Goal: Task Accomplishment & Management: Use online tool/utility

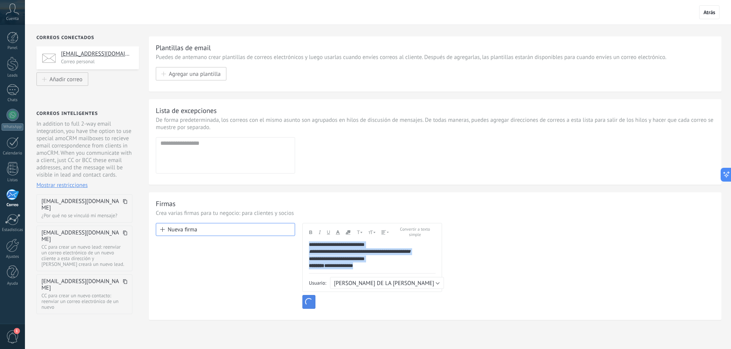
click at [310, 300] on span "button" at bounding box center [308, 302] width 11 height 11
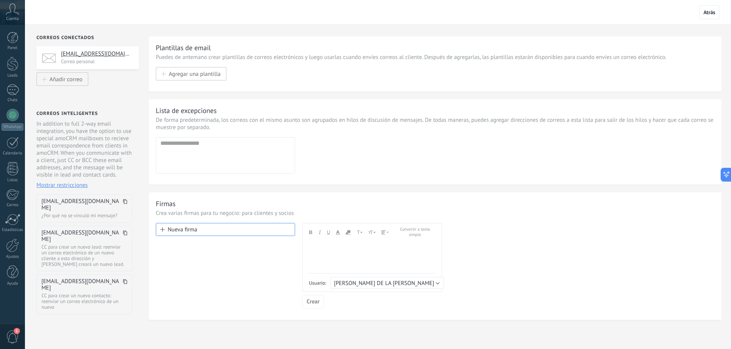
click at [332, 252] on div at bounding box center [372, 258] width 127 height 32
click at [361, 249] on div at bounding box center [372, 245] width 127 height 7
click at [309, 302] on span "Crear" at bounding box center [312, 302] width 13 height 5
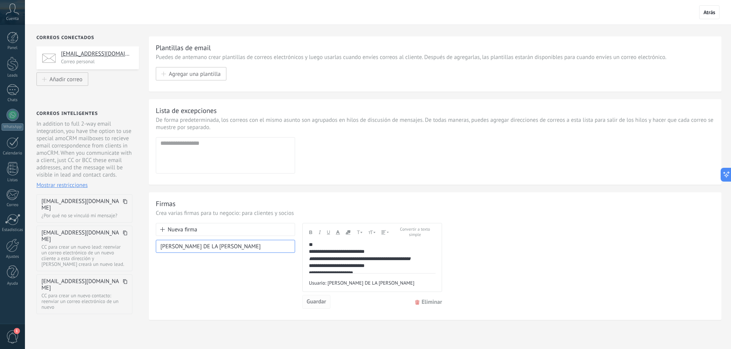
click at [321, 298] on button "Guardar" at bounding box center [316, 302] width 28 height 14
drag, startPoint x: 518, startPoint y: 255, endPoint x: 515, endPoint y: 244, distance: 11.9
click at [518, 255] on div "**********" at bounding box center [435, 266] width 558 height 86
drag, startPoint x: 708, startPoint y: 16, endPoint x: 686, endPoint y: 54, distance: 44.3
click at [708, 16] on span "Atrás" at bounding box center [709, 12] width 20 height 14
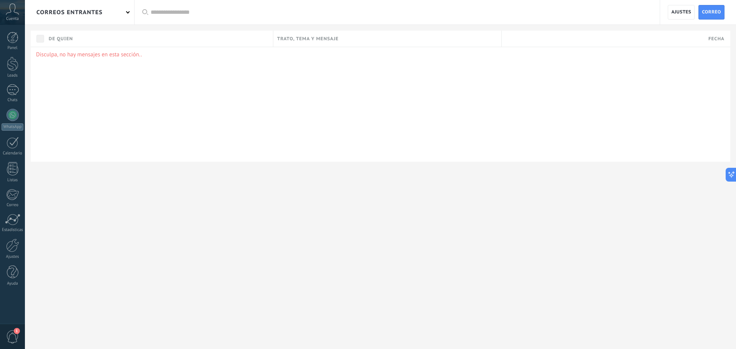
click at [92, 64] on div "Disculpa, no hay mensajes en esta sección.." at bounding box center [381, 104] width 700 height 115
click at [118, 52] on p "Disculpa, no hay mensajes en esta sección.." at bounding box center [380, 54] width 689 height 7
click at [94, 10] on div "correos entrantes" at bounding box center [69, 12] width 66 height 25
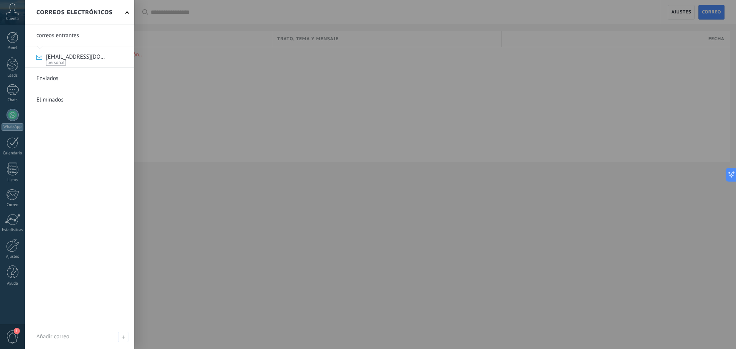
click at [244, 105] on div at bounding box center [393, 174] width 736 height 349
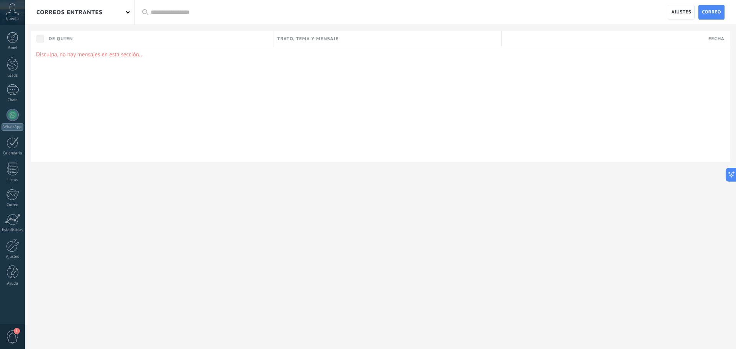
click at [102, 7] on div "correos entrantes" at bounding box center [69, 12] width 66 height 25
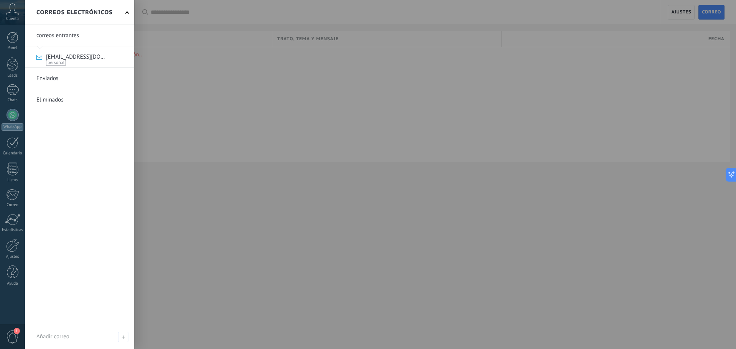
click at [87, 59] on link at bounding box center [79, 56] width 109 height 21
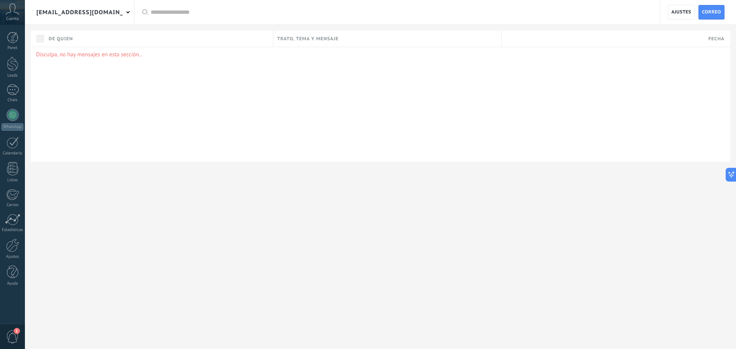
click at [89, 7] on div "[EMAIL_ADDRESS][DOMAIN_NAME]" at bounding box center [79, 12] width 87 height 25
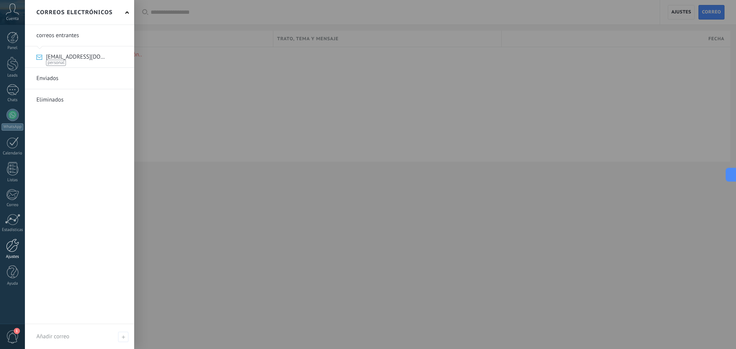
click at [16, 244] on div at bounding box center [12, 245] width 13 height 13
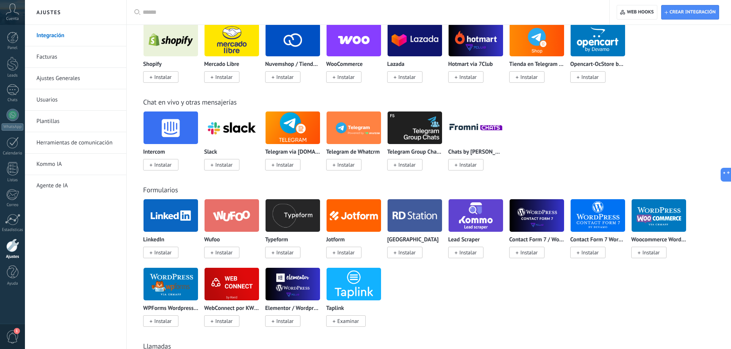
scroll to position [352, 0]
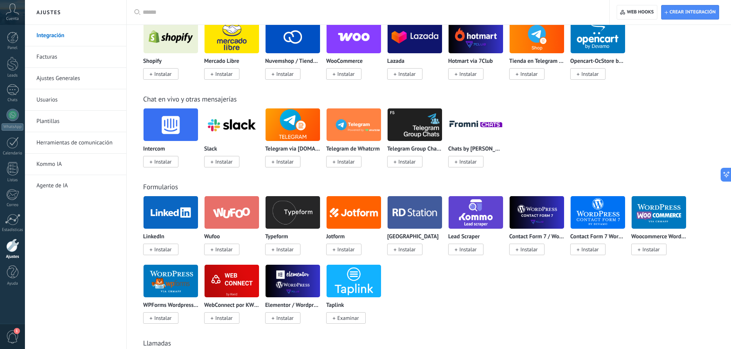
click at [61, 101] on link "Usuarios" at bounding box center [77, 99] width 82 height 21
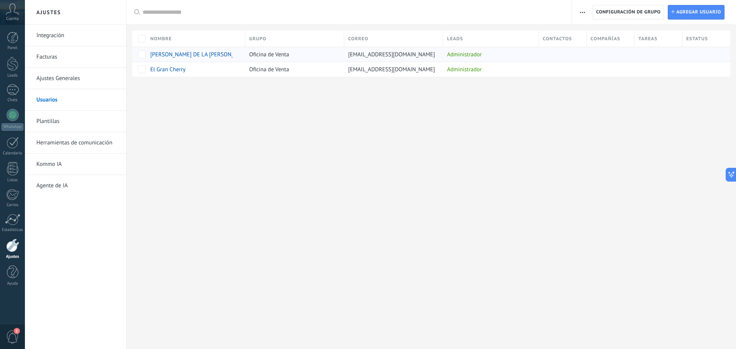
click at [526, 53] on div "Administrador" at bounding box center [489, 54] width 92 height 15
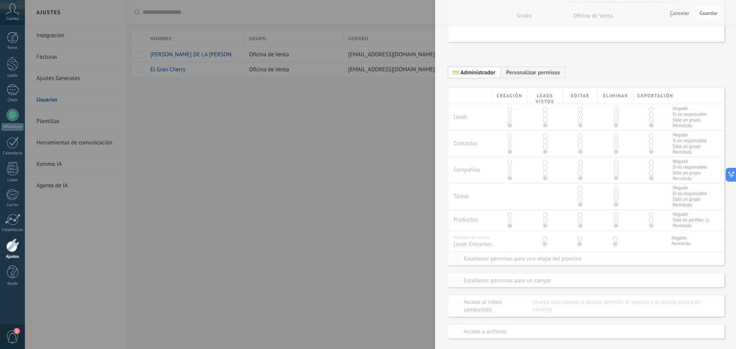
scroll to position [5, 0]
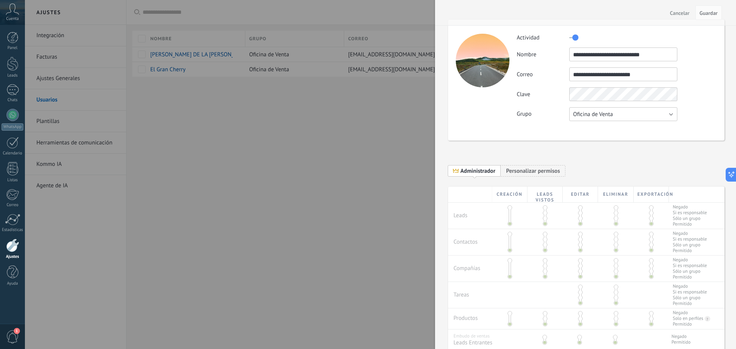
click at [649, 112] on button "Oficina de Venta" at bounding box center [624, 114] width 108 height 14
click at [649, 112] on span "Oficina de Venta" at bounding box center [620, 114] width 110 height 7
drag, startPoint x: 698, startPoint y: 91, endPoint x: 708, endPoint y: 61, distance: 31.9
click at [698, 88] on div "Clave" at bounding box center [617, 94] width 200 height 14
click at [714, 8] on button "Guardar" at bounding box center [709, 12] width 26 height 15
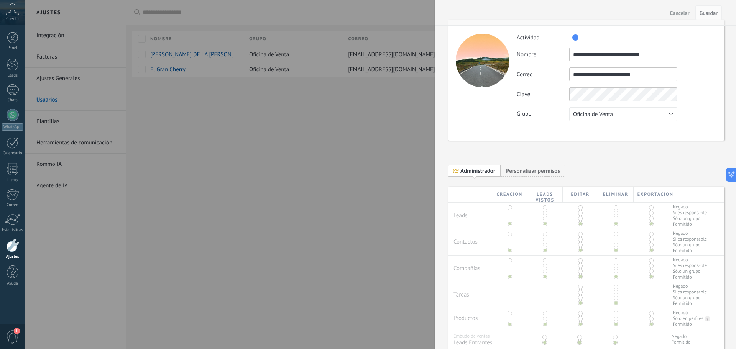
drag, startPoint x: 705, startPoint y: 15, endPoint x: 634, endPoint y: 20, distance: 70.3
click at [704, 15] on span "Guardar" at bounding box center [709, 12] width 18 height 5
click at [689, 14] on span "Cancelar" at bounding box center [680, 12] width 20 height 5
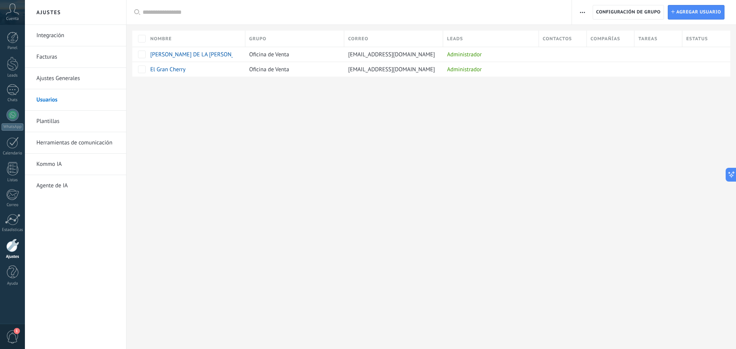
scroll to position [0, 0]
click at [596, 52] on div at bounding box center [609, 54] width 44 height 15
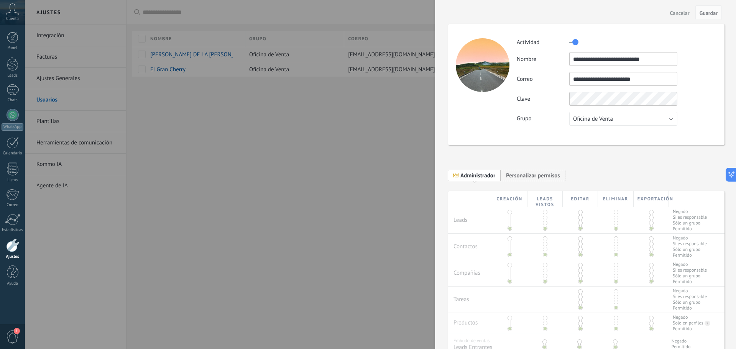
click at [643, 54] on input "**********" at bounding box center [624, 59] width 108 height 14
click at [612, 58] on input "**********" at bounding box center [624, 59] width 108 height 14
click at [608, 61] on input "**********" at bounding box center [624, 59] width 108 height 14
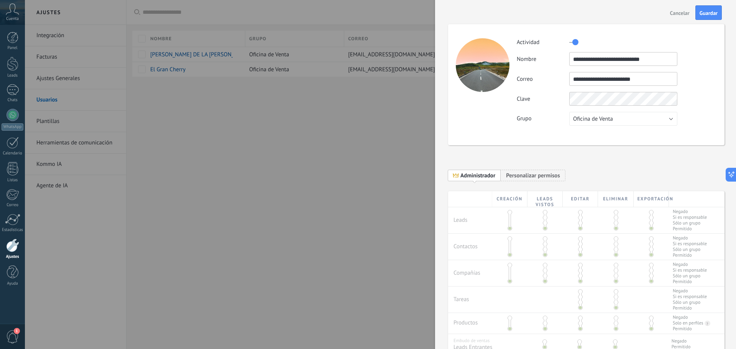
type input "**********"
click at [638, 87] on div "**********" at bounding box center [617, 82] width 200 height 88
click at [711, 11] on span "Guardar" at bounding box center [709, 12] width 18 height 5
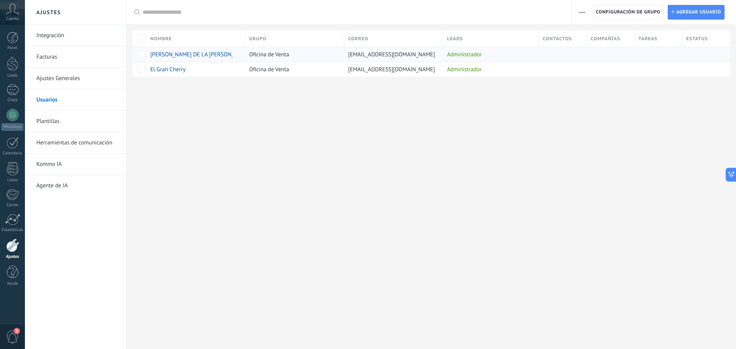
click at [224, 58] on span "[PERSON_NAME] DE LA [PERSON_NAME]" at bounding box center [200, 54] width 100 height 7
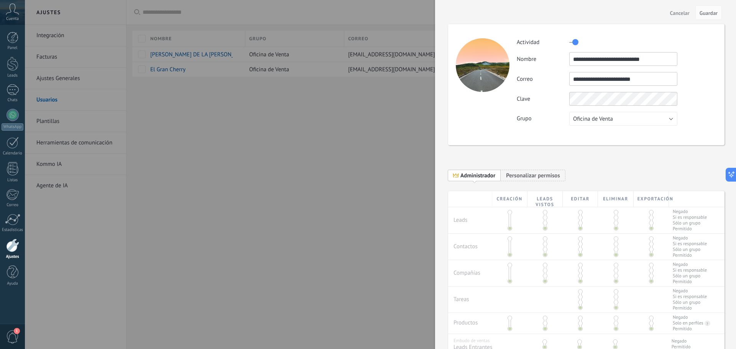
click at [644, 63] on input "**********" at bounding box center [624, 59] width 108 height 14
type input "**********"
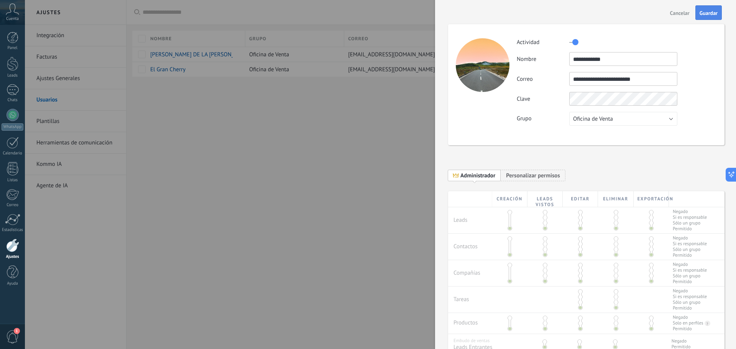
click at [711, 13] on span "Guardar" at bounding box center [709, 12] width 18 height 5
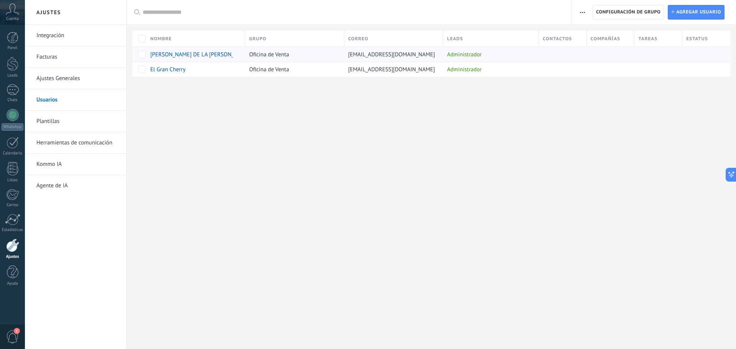
click at [349, 53] on span "[EMAIL_ADDRESS][DOMAIN_NAME]" at bounding box center [391, 54] width 87 height 7
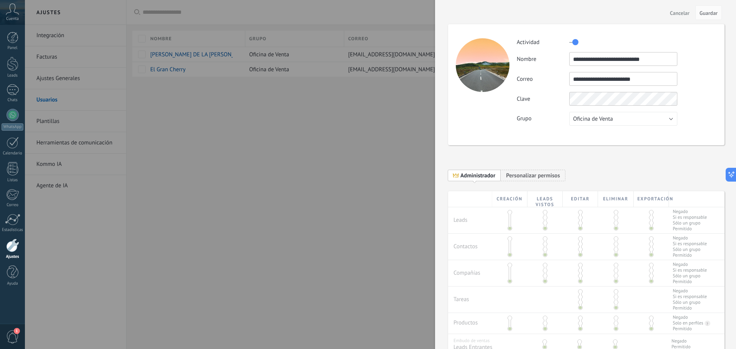
click at [641, 64] on input "**********" at bounding box center [624, 59] width 108 height 14
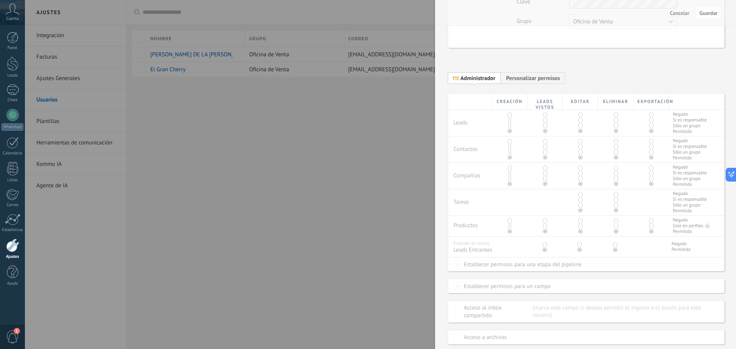
scroll to position [120, 0]
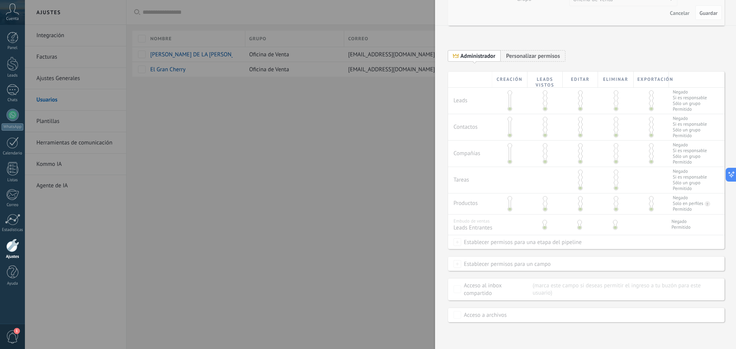
click at [509, 264] on div "Creación Leads vistos Editar Eliminar Exportación Leads Negado Si es responsabl…" at bounding box center [586, 197] width 277 height 251
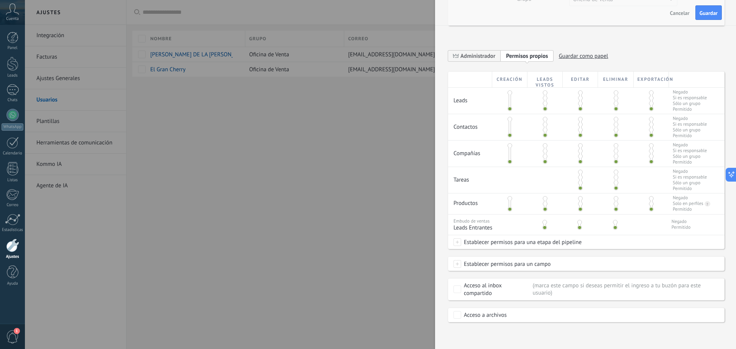
click at [675, 16] on button "Cancelar" at bounding box center [680, 13] width 26 height 12
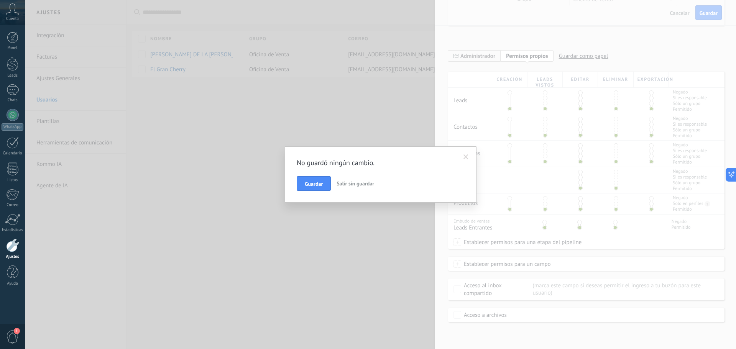
click at [362, 184] on span "Salir sin guardar" at bounding box center [356, 183] width 38 height 7
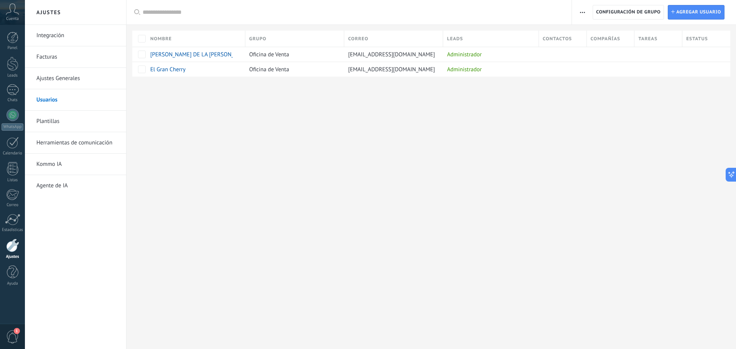
click at [52, 126] on link "Plantillas" at bounding box center [77, 121] width 82 height 21
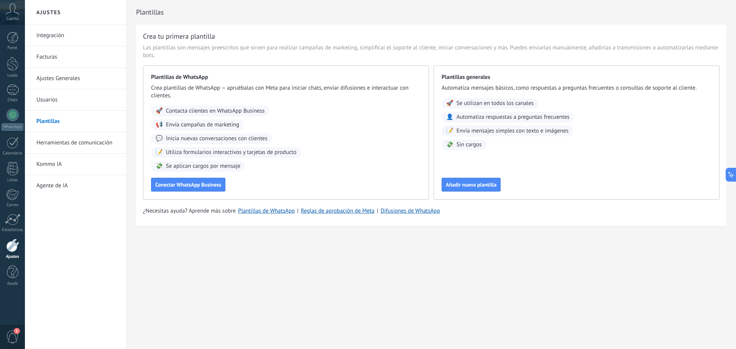
drag, startPoint x: 236, startPoint y: 107, endPoint x: 285, endPoint y: 132, distance: 54.7
click at [237, 107] on span "Contacta clientes en WhatsApp Business" at bounding box center [215, 111] width 99 height 8
click at [225, 137] on span "Inicia nuevas conversaciones con clientes" at bounding box center [217, 139] width 102 height 8
click at [211, 184] on span "Conectar WhatsApp Business" at bounding box center [188, 184] width 66 height 5
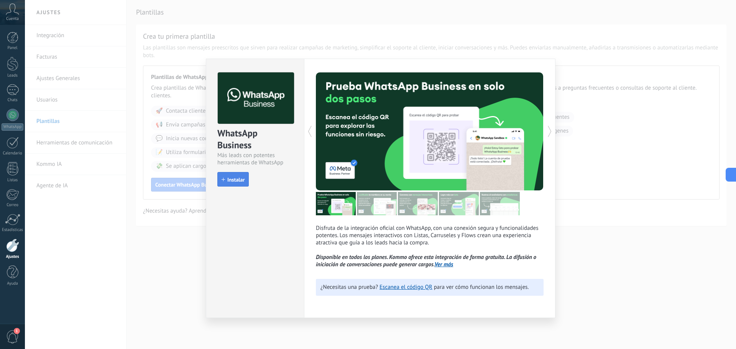
click at [232, 177] on span "Instalar" at bounding box center [235, 179] width 17 height 5
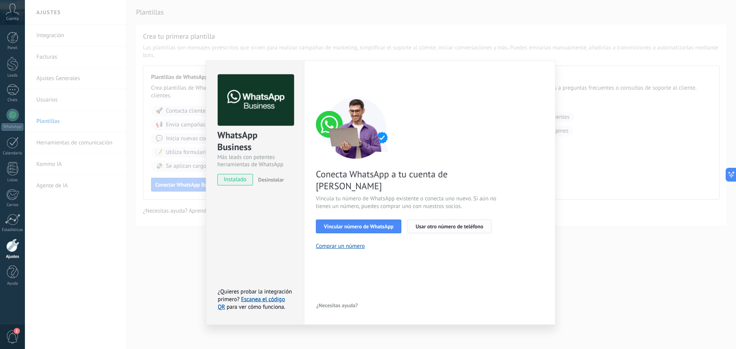
click at [444, 224] on span "Usar otro número de teléfono" at bounding box center [450, 226] width 68 height 5
click at [357, 220] on button "Vincular número de WhatsApp" at bounding box center [359, 227] width 86 height 14
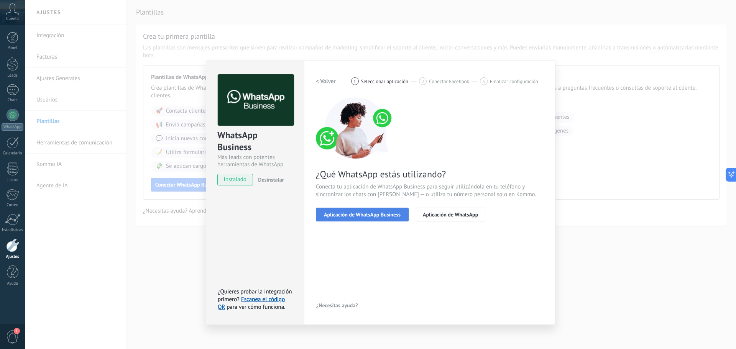
click at [379, 217] on span "Aplicación de WhatsApp Business" at bounding box center [362, 214] width 77 height 5
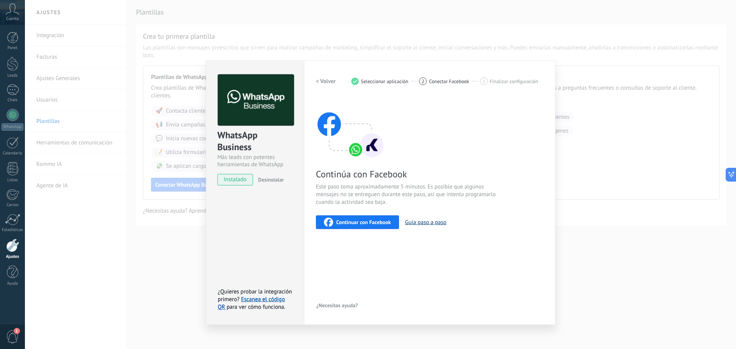
click at [424, 222] on button "Guía paso a paso" at bounding box center [425, 222] width 41 height 7
click at [454, 85] on div "2 Conectar Facebook" at bounding box center [449, 81] width 61 height 8
click at [373, 223] on span "Continuar con Facebook" at bounding box center [363, 222] width 55 height 5
